Goal: Task Accomplishment & Management: Manage account settings

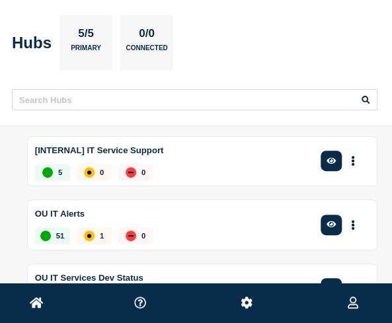
click at [32, 297] on icon at bounding box center [37, 303] width 14 height 13
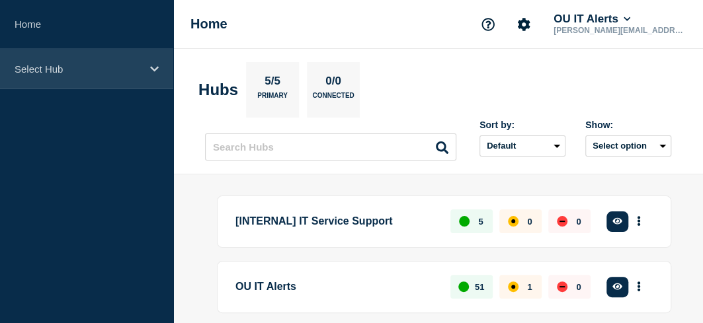
click at [42, 59] on div "Select Hub" at bounding box center [86, 69] width 173 height 40
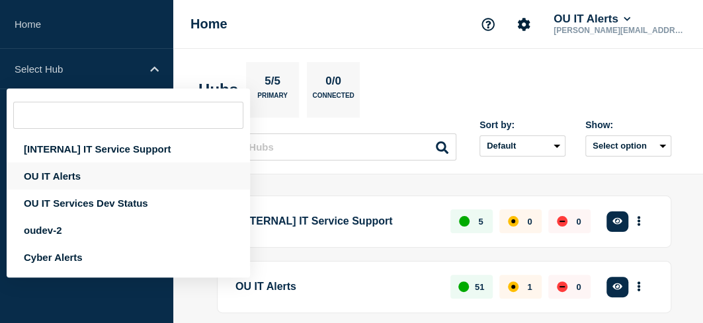
click at [78, 178] on div "OU IT Alerts" at bounding box center [128, 176] width 243 height 27
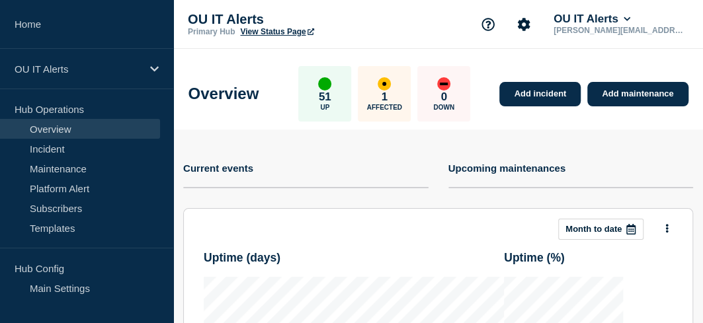
click at [78, 179] on link "Platform Alert" at bounding box center [80, 189] width 160 height 20
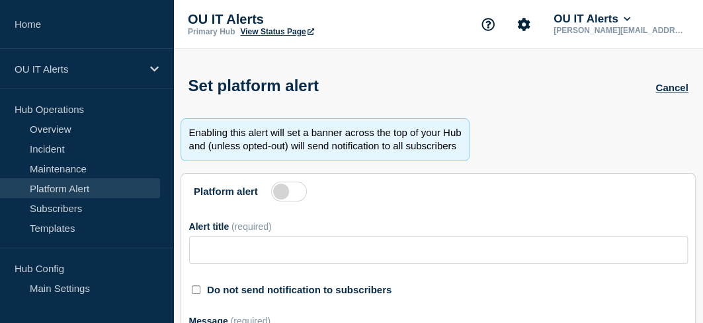
type input "Multiple OU Applications and Services Unavailable"
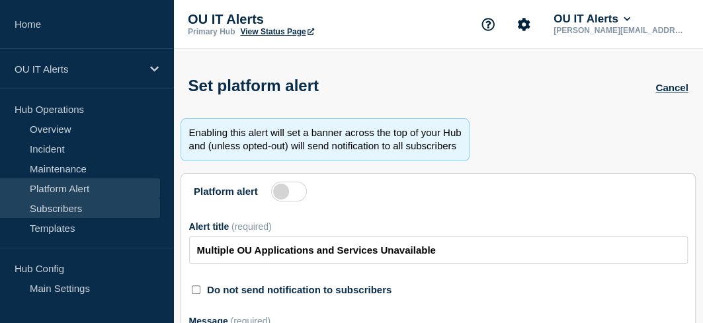
click at [48, 204] on link "Subscribers" at bounding box center [80, 208] width 160 height 20
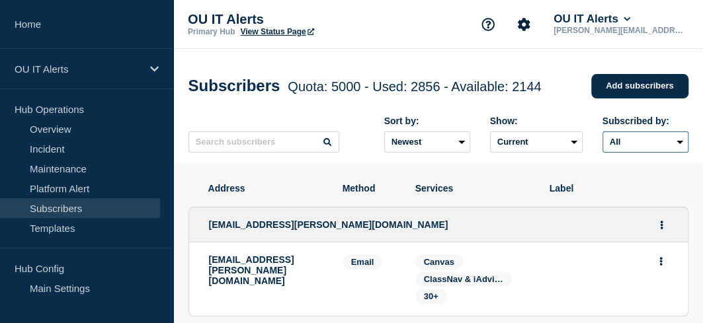
click at [401, 147] on select "All Email Slack SMS Teams Webhook" at bounding box center [645, 142] width 86 height 21
click at [401, 135] on select "All Email Slack SMS Teams Webhook" at bounding box center [645, 142] width 86 height 21
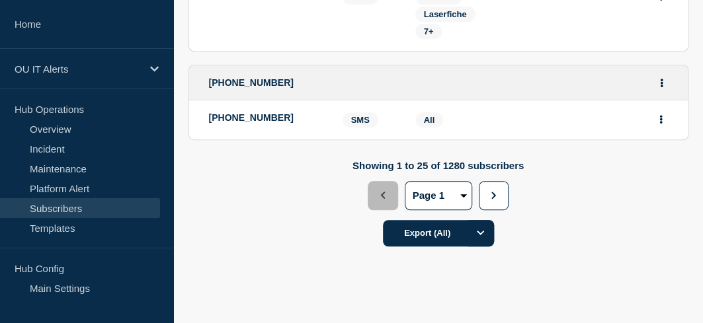
scroll to position [2386, 0]
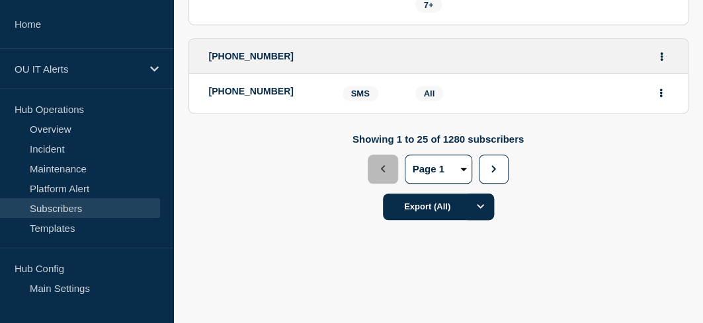
click at [401, 155] on div "Showing 1 to 25 of 1280 subscribers Previous Page 1 Page 2 Page 3 Page 4 Page 5…" at bounding box center [438, 178] width 530 height 88
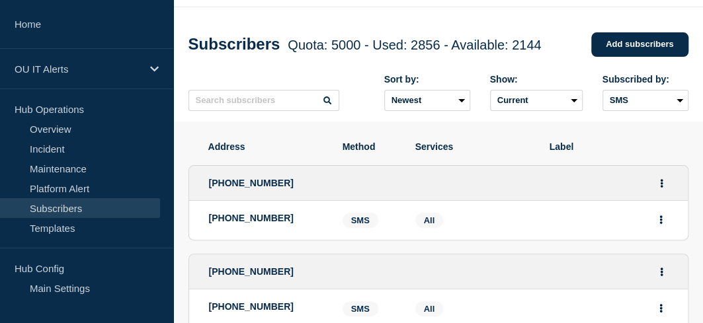
scroll to position [0, 0]
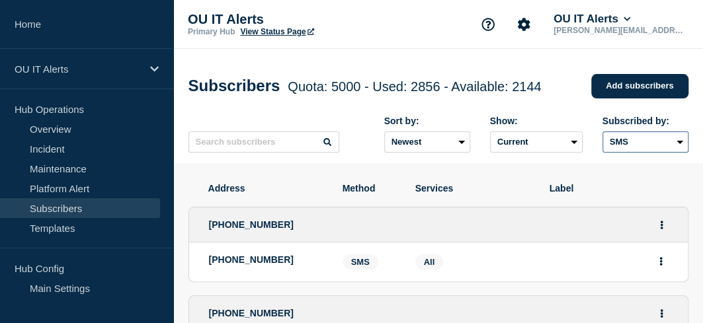
click at [401, 142] on select "All Email Slack SMS Teams Webhook" at bounding box center [645, 142] width 86 height 21
click at [401, 135] on select "All Email Slack SMS Teams Webhook" at bounding box center [645, 142] width 86 height 21
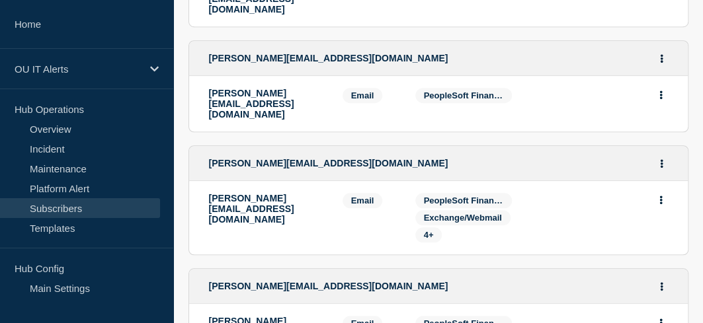
scroll to position [2666, 0]
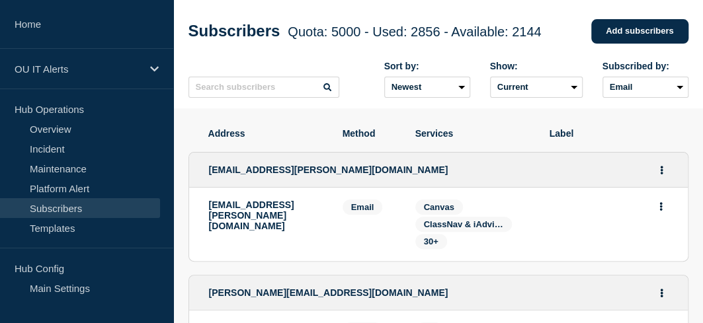
scroll to position [0, 0]
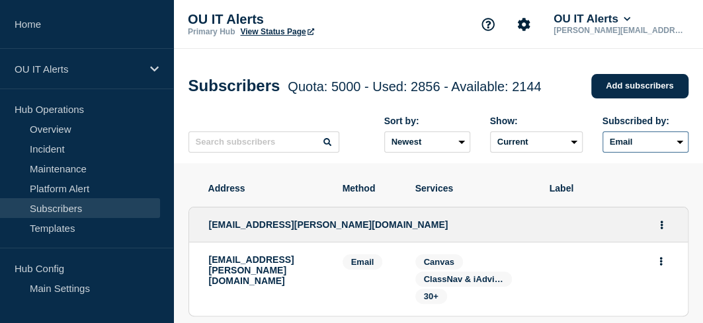
click at [401, 149] on select "All Email Slack SMS Teams Webhook" at bounding box center [645, 142] width 86 height 21
click at [401, 135] on select "All Email Slack SMS Teams Webhook" at bounding box center [645, 142] width 86 height 21
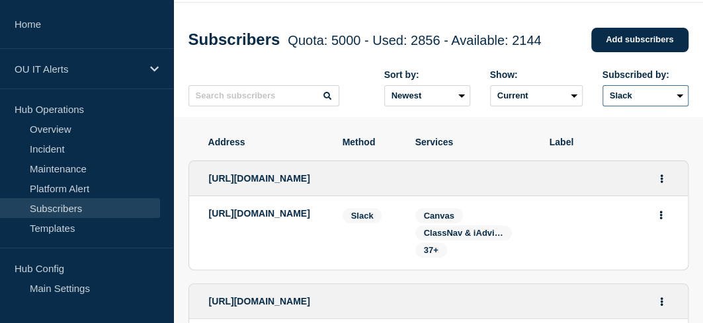
scroll to position [40, 0]
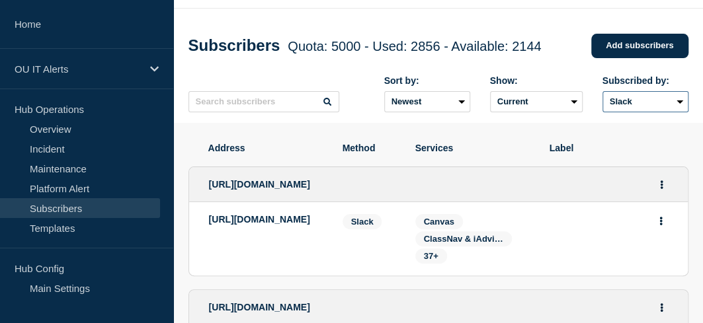
click at [401, 106] on select "All Email Slack SMS Teams Webhook" at bounding box center [645, 101] width 86 height 21
click at [401, 95] on select "All Email Slack SMS Teams Webhook" at bounding box center [645, 101] width 86 height 21
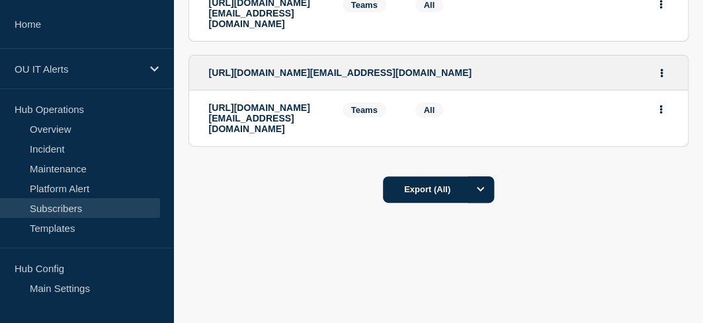
scroll to position [3575, 0]
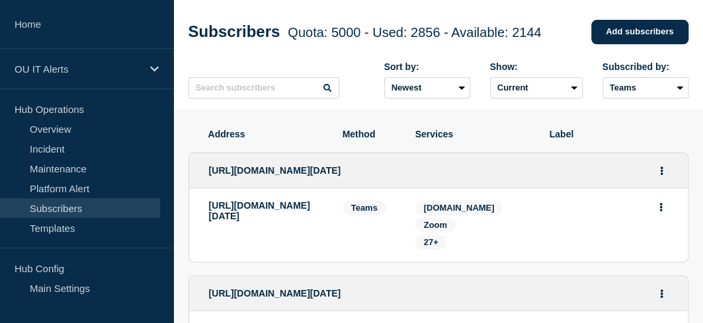
scroll to position [0, 0]
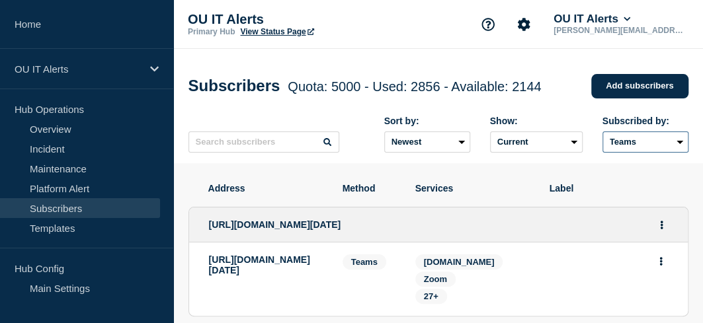
click at [401, 151] on select "All Email Slack SMS Teams Webhook" at bounding box center [645, 142] width 86 height 21
select select "webhook"
click at [401, 135] on select "All Email Slack SMS Teams Webhook" at bounding box center [645, 142] width 86 height 21
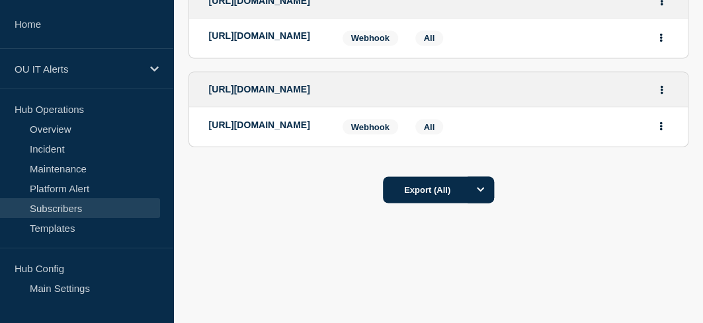
scroll to position [1137, 0]
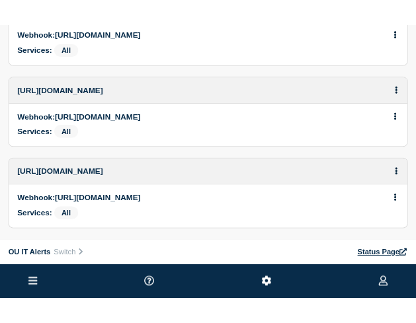
scroll to position [0, 0]
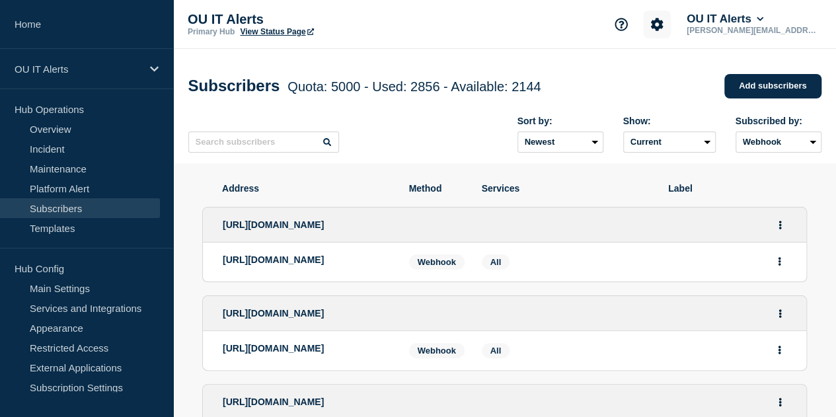
click at [401, 26] on button "Account settings" at bounding box center [657, 25] width 28 height 28
click at [401, 93] on link "Analytics" at bounding box center [687, 94] width 40 height 11
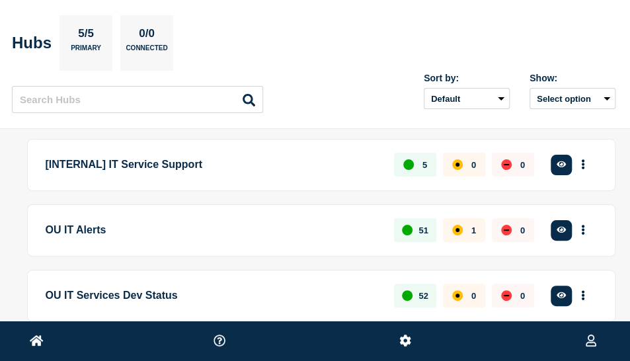
click at [87, 220] on p "OU IT Alerts" at bounding box center [213, 230] width 334 height 24
click at [37, 339] on icon at bounding box center [37, 340] width 14 height 11
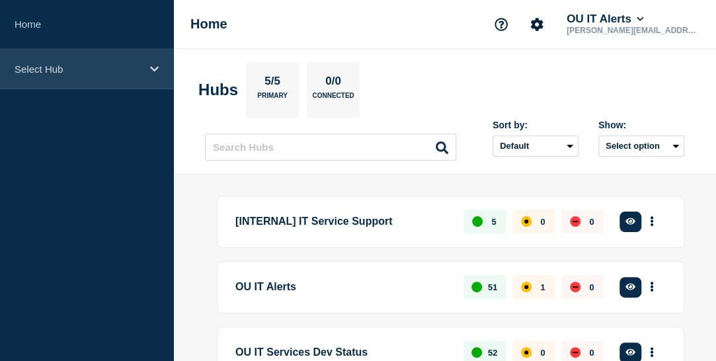
click at [156, 74] on div "Select Hub" at bounding box center [86, 69] width 173 height 40
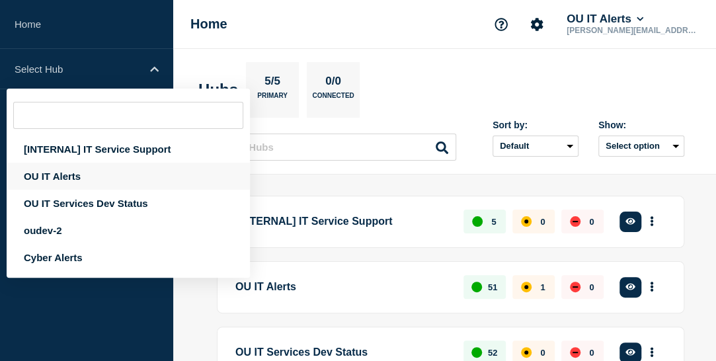
click at [108, 182] on div "OU IT Alerts" at bounding box center [128, 176] width 243 height 27
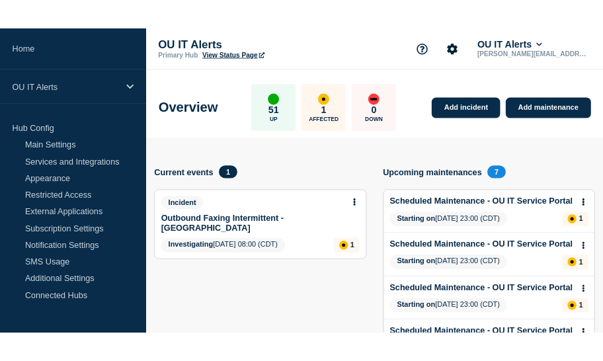
scroll to position [154, 0]
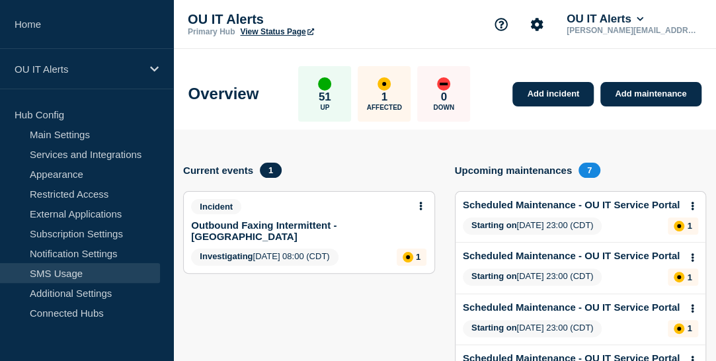
click at [53, 268] on link "SMS Usage" at bounding box center [80, 273] width 160 height 20
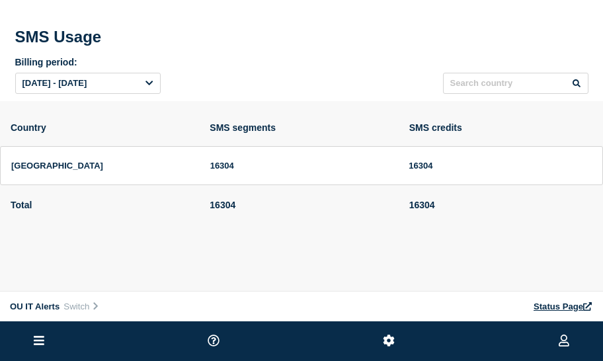
click at [87, 88] on span "Sep, 14 2025 - Oct, 14 2025" at bounding box center [54, 83] width 65 height 10
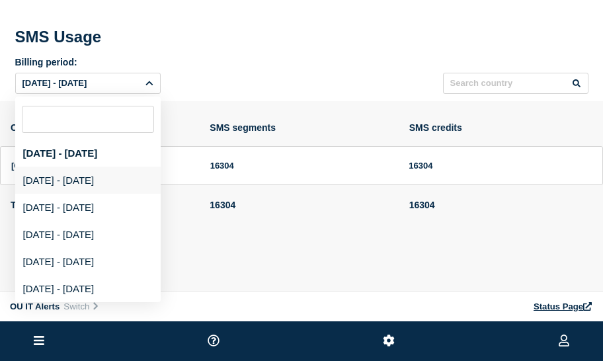
click at [83, 194] on div "2025-08-15 - 2025-09-15" at bounding box center [87, 180] width 145 height 27
